Goal: Information Seeking & Learning: Learn about a topic

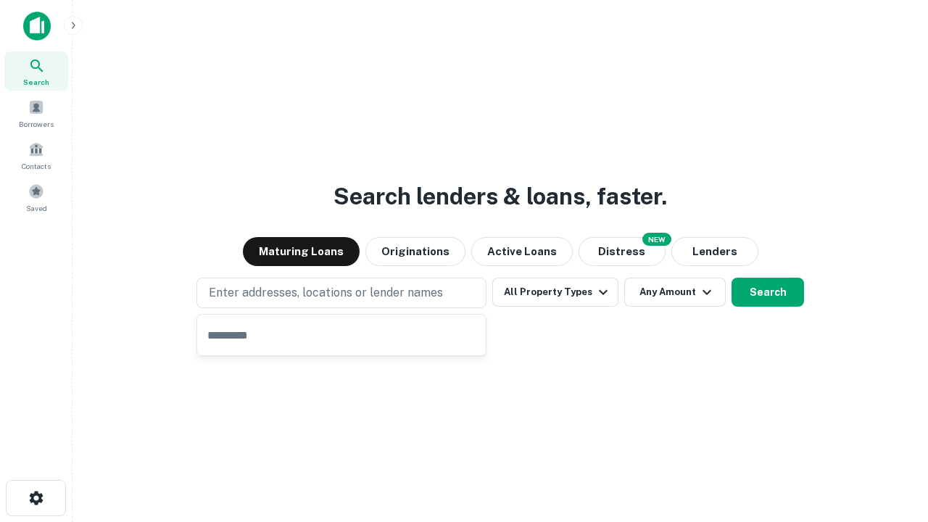
type input "**********"
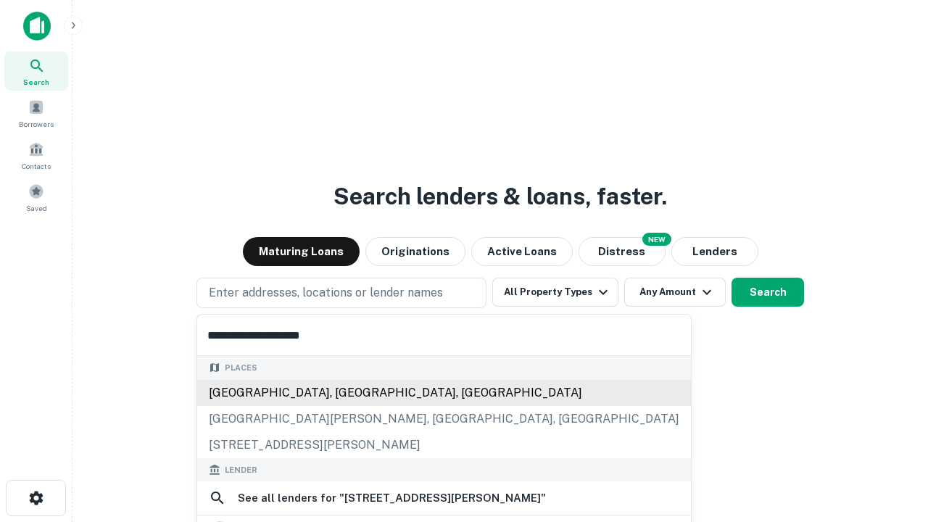
click at [346, 406] on div "[GEOGRAPHIC_DATA], [GEOGRAPHIC_DATA], [GEOGRAPHIC_DATA]" at bounding box center [444, 393] width 494 height 26
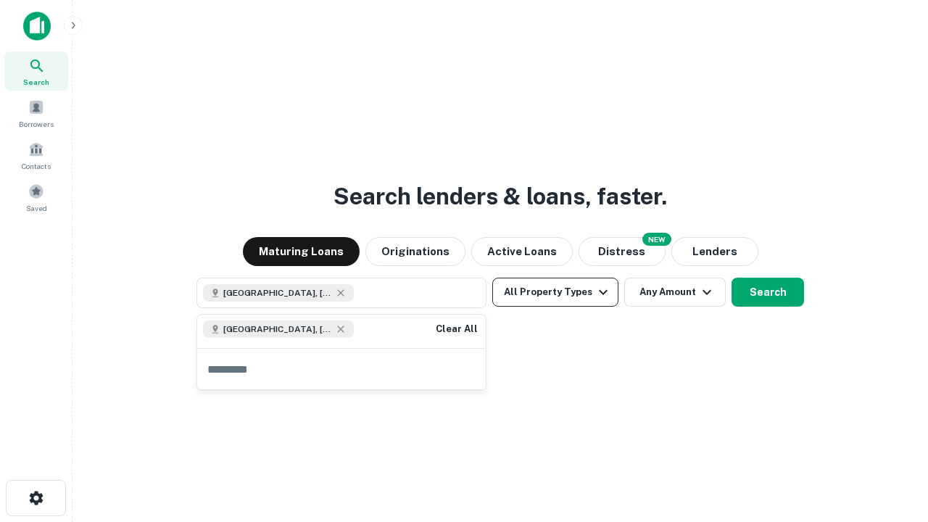
click at [555, 292] on button "All Property Types" at bounding box center [555, 292] width 126 height 29
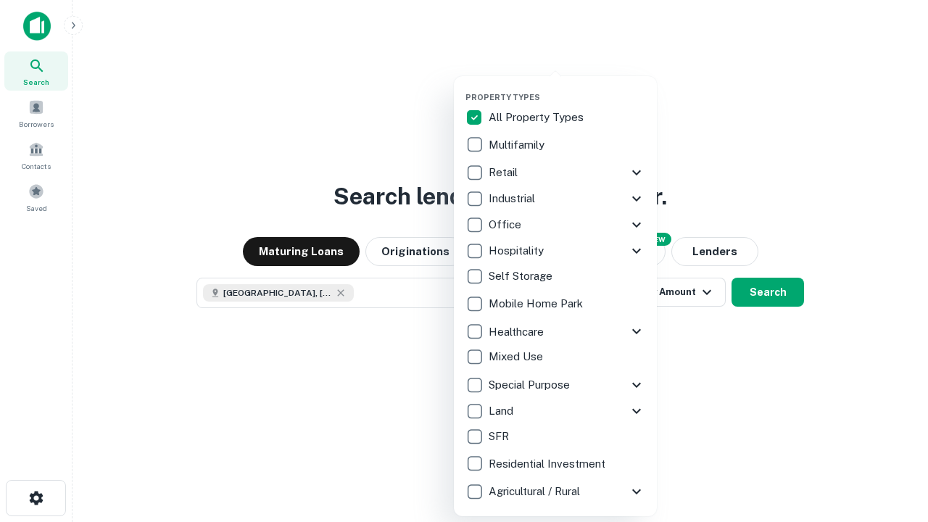
click at [567, 88] on button "button" at bounding box center [566, 88] width 203 height 1
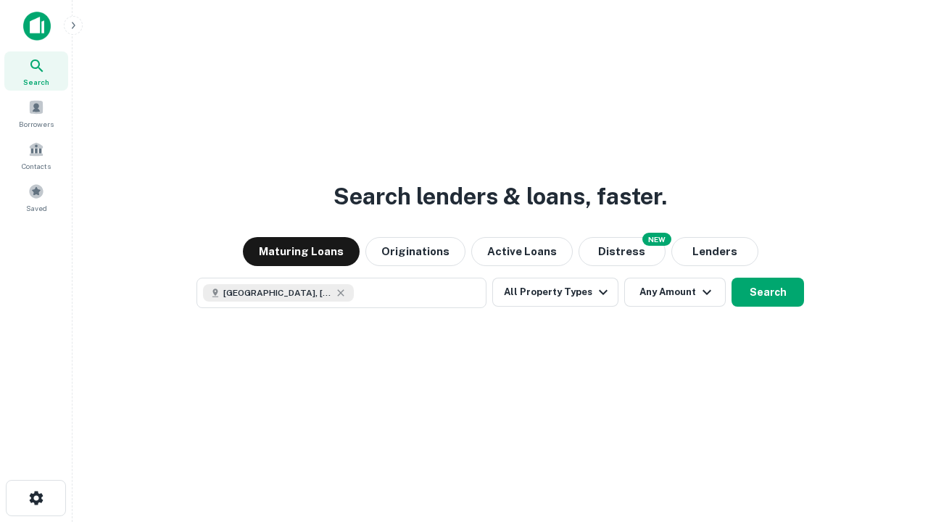
scroll to position [23, 0]
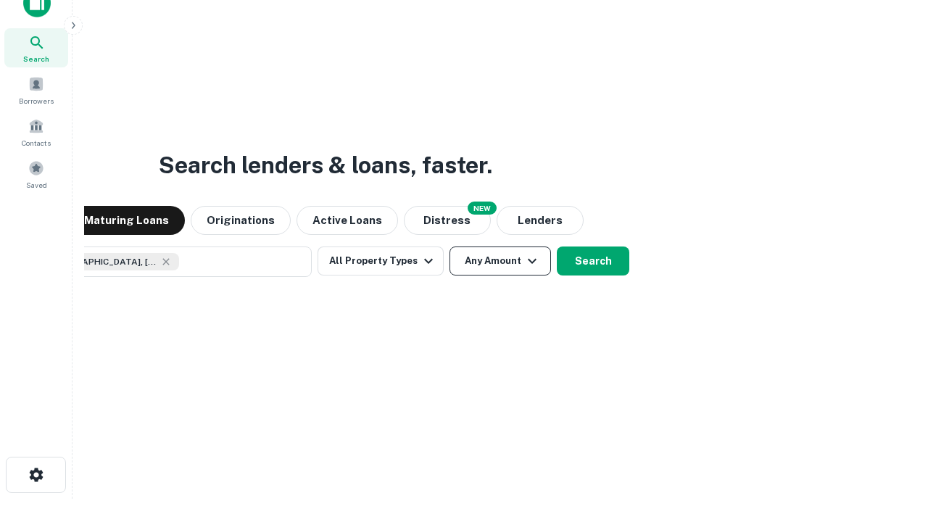
click at [449, 246] on button "Any Amount" at bounding box center [499, 260] width 101 height 29
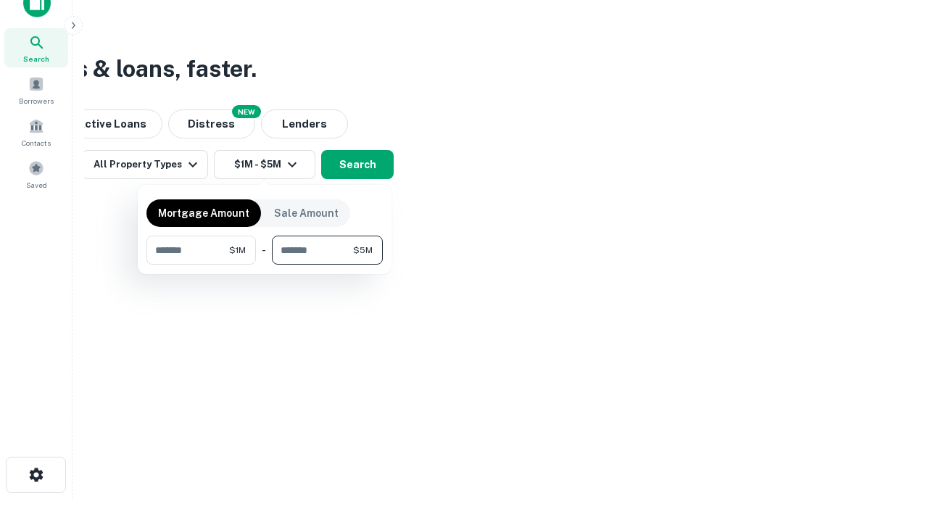
type input "*******"
click at [265, 265] on button "button" at bounding box center [264, 265] width 236 height 1
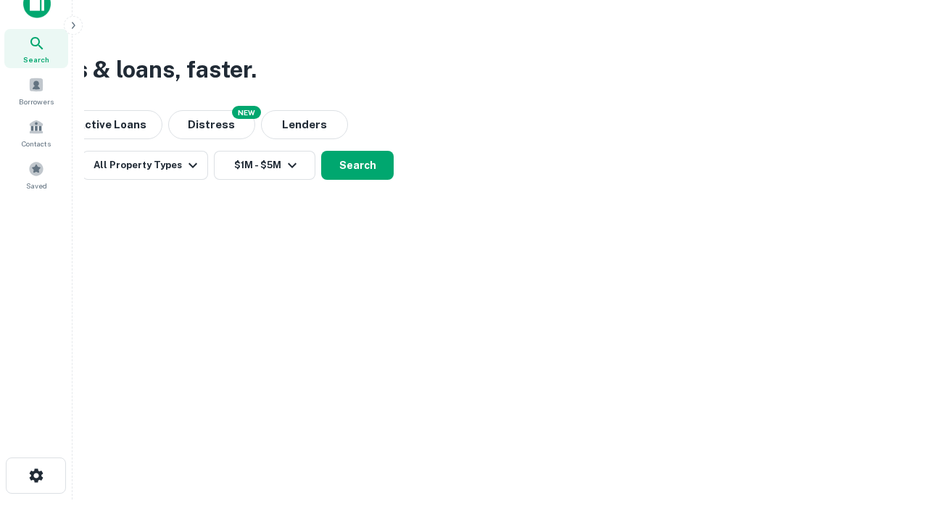
scroll to position [8, 267]
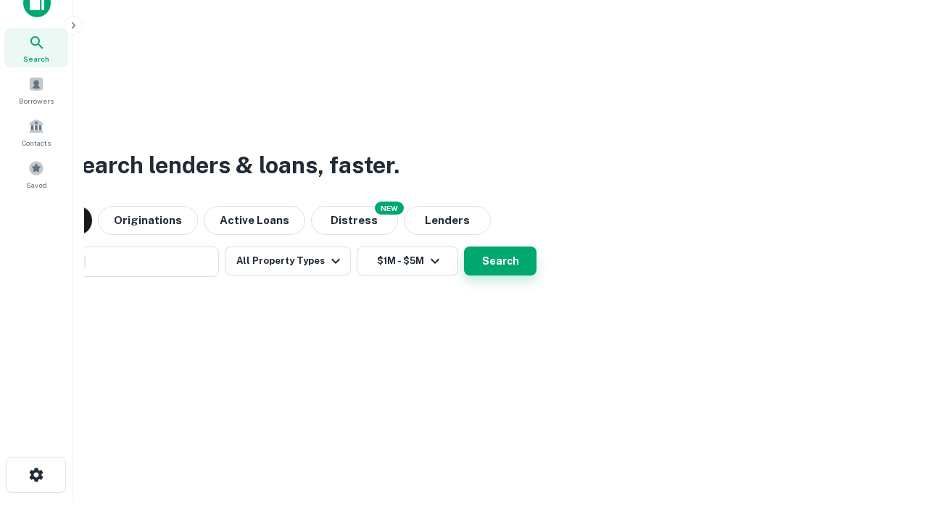
click at [464, 246] on button "Search" at bounding box center [500, 260] width 72 height 29
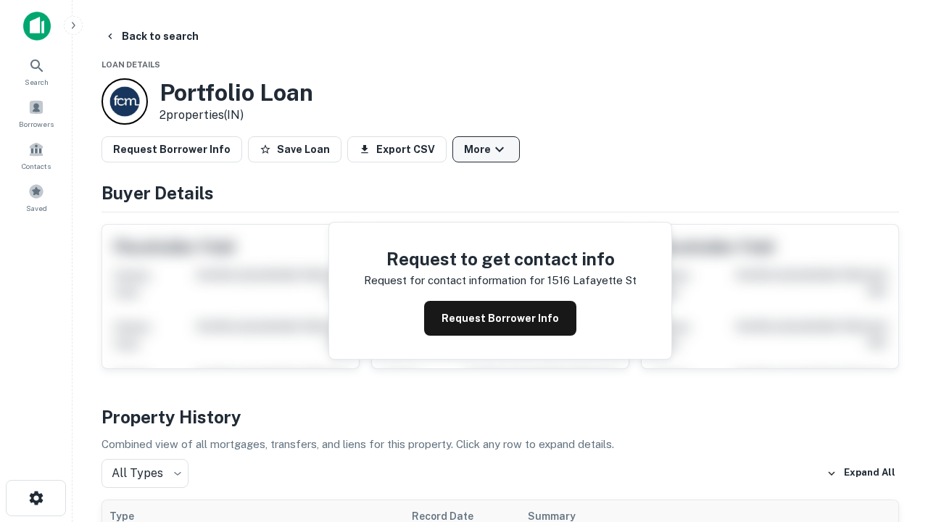
click at [486, 149] on button "More" at bounding box center [485, 149] width 67 height 26
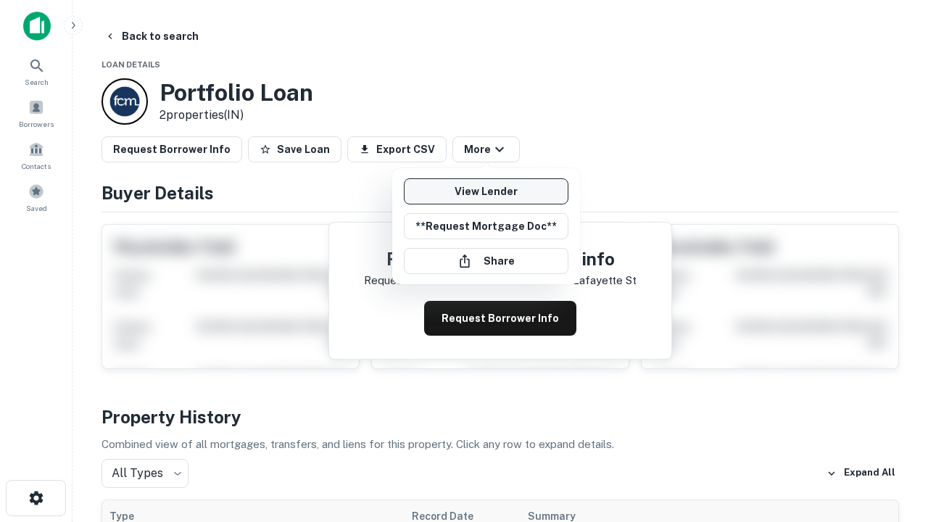
click at [486, 191] on link "View Lender" at bounding box center [486, 191] width 165 height 26
